Goal: Check status: Check status

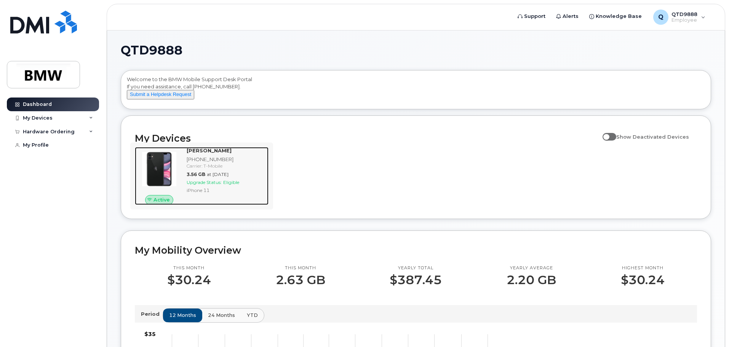
click at [226, 154] on strong "[PERSON_NAME]" at bounding box center [209, 150] width 45 height 6
